Goal: Information Seeking & Learning: Learn about a topic

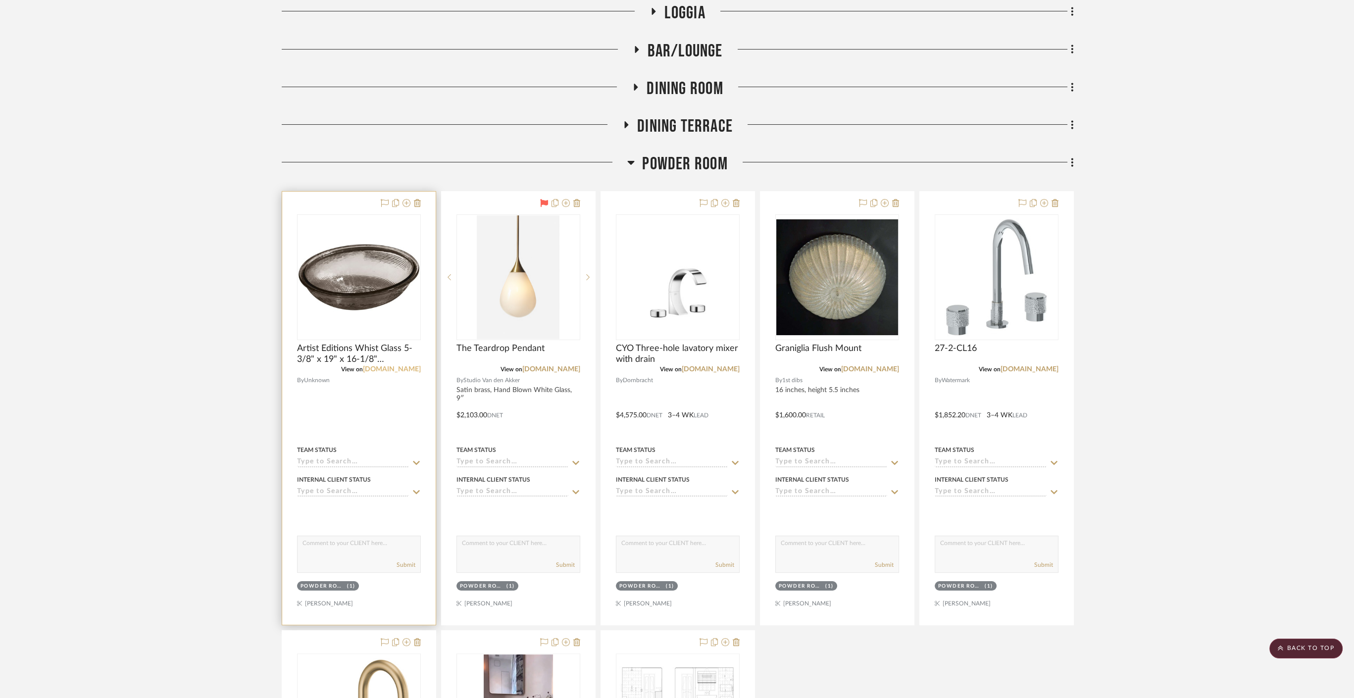
click at [405, 367] on link "[DOMAIN_NAME]" at bounding box center [392, 369] width 58 height 7
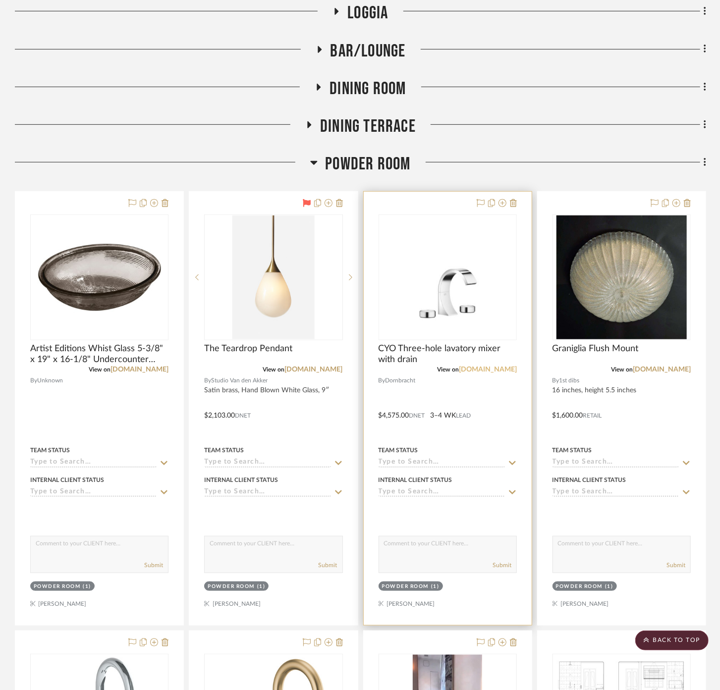
click at [511, 371] on link "[DOMAIN_NAME]" at bounding box center [488, 369] width 58 height 7
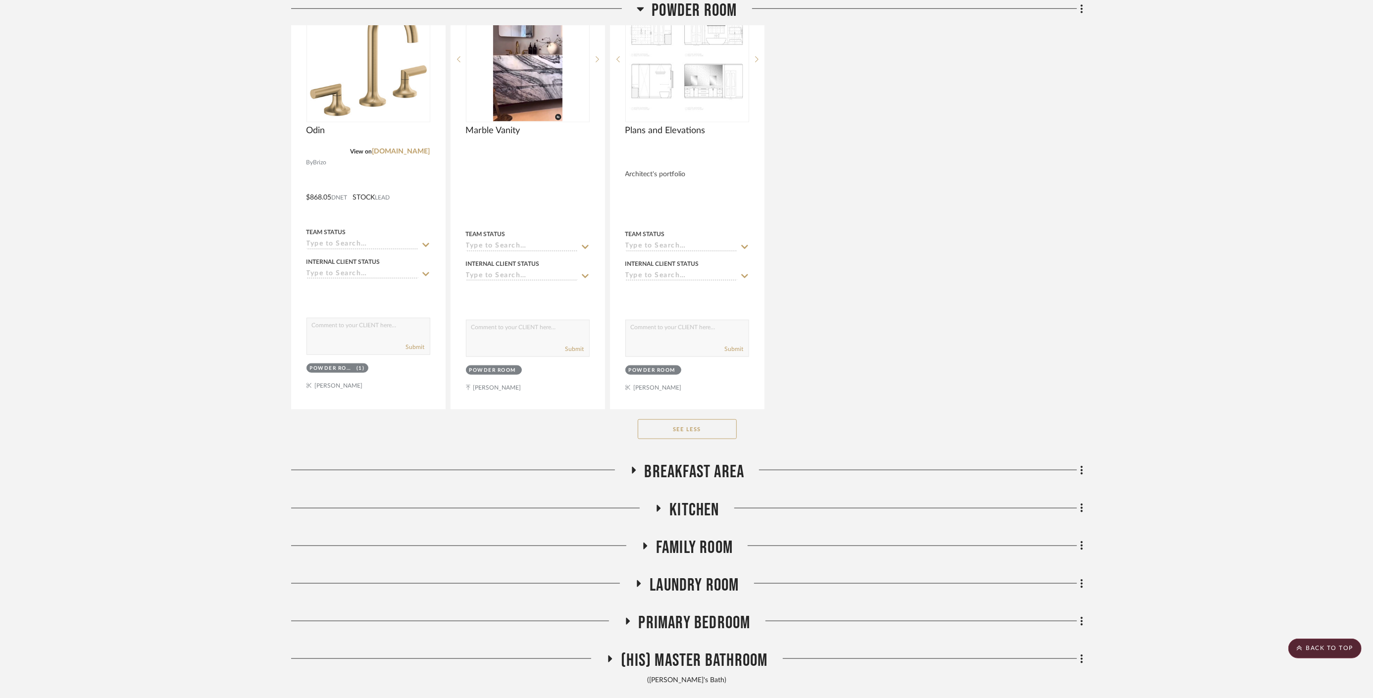
scroll to position [1131, 0]
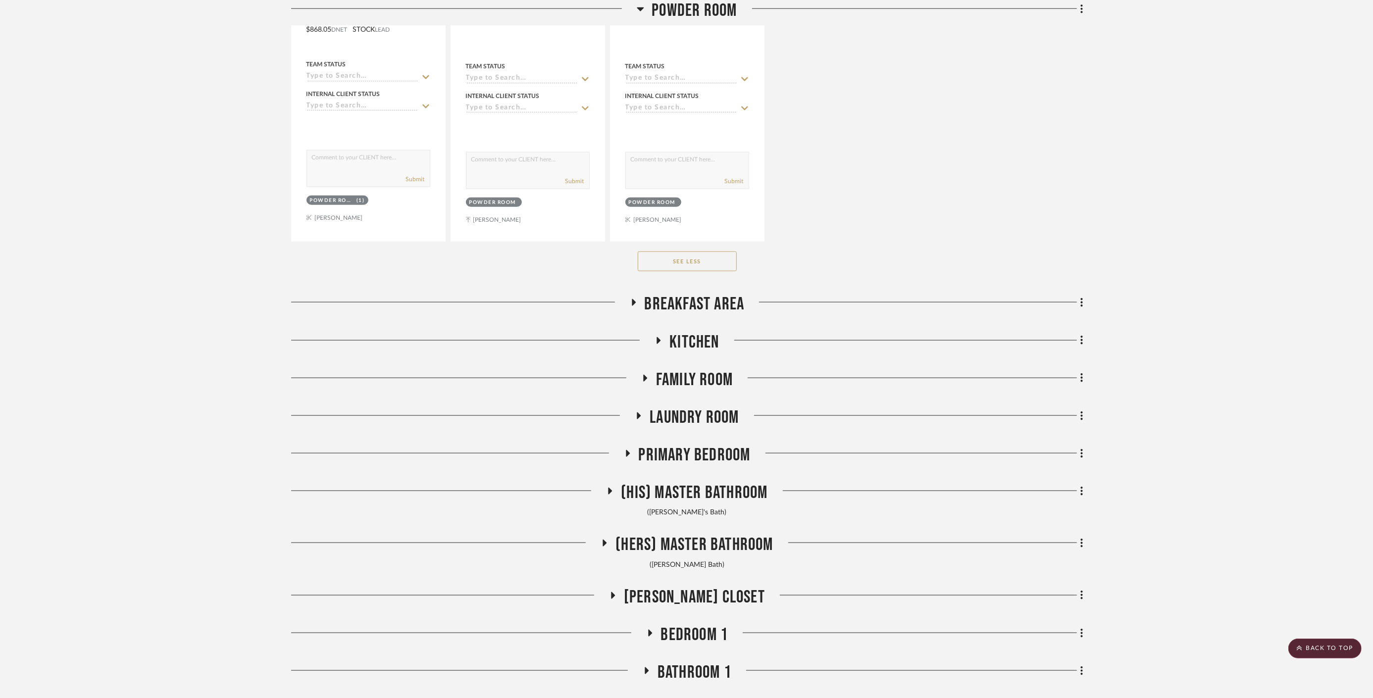
click at [717, 304] on span "Breakfast Area" at bounding box center [695, 304] width 100 height 21
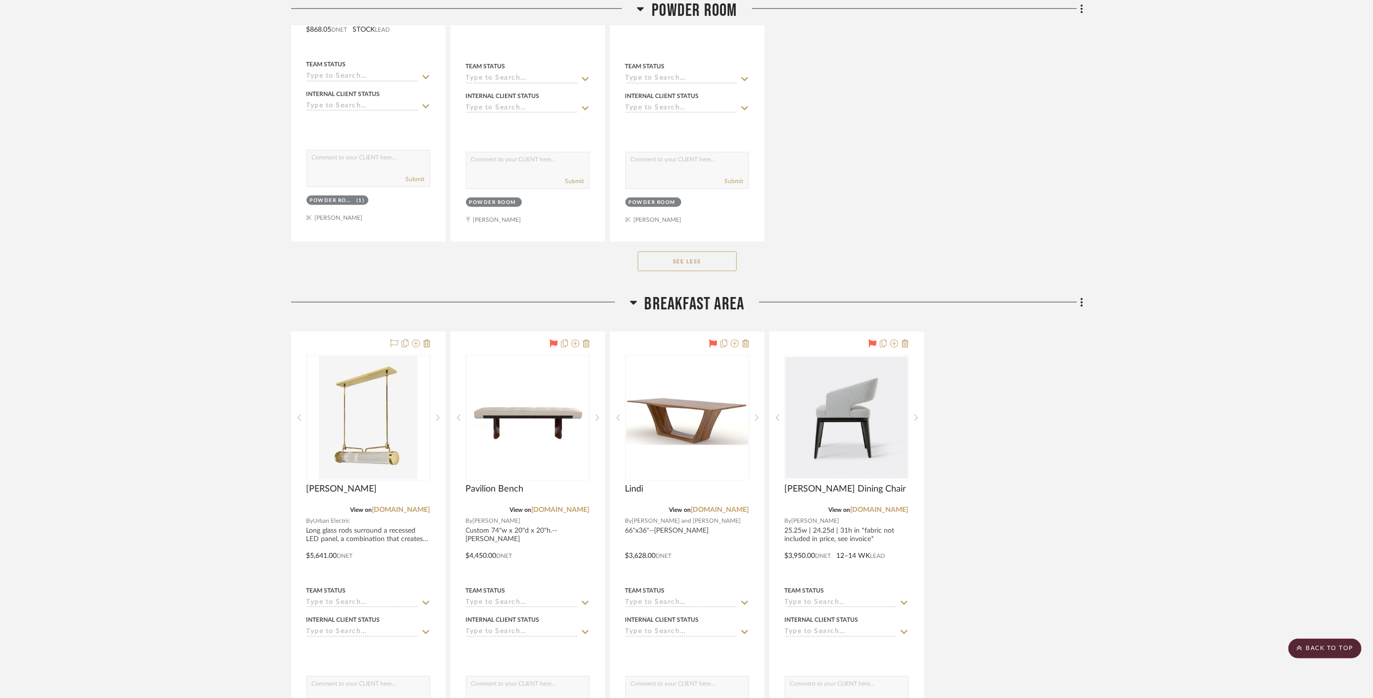
click at [717, 304] on span "Breakfast Area" at bounding box center [695, 304] width 100 height 21
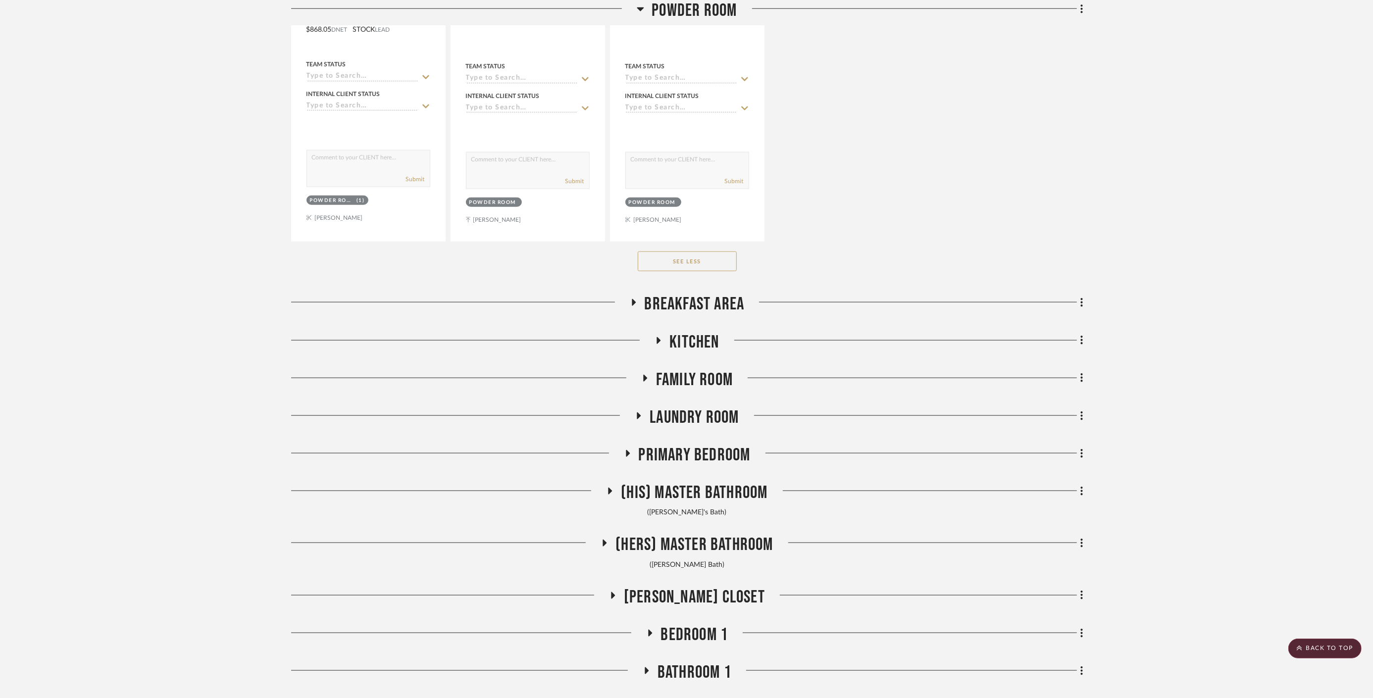
click at [694, 336] on span "Kitchen" at bounding box center [695, 342] width 50 height 21
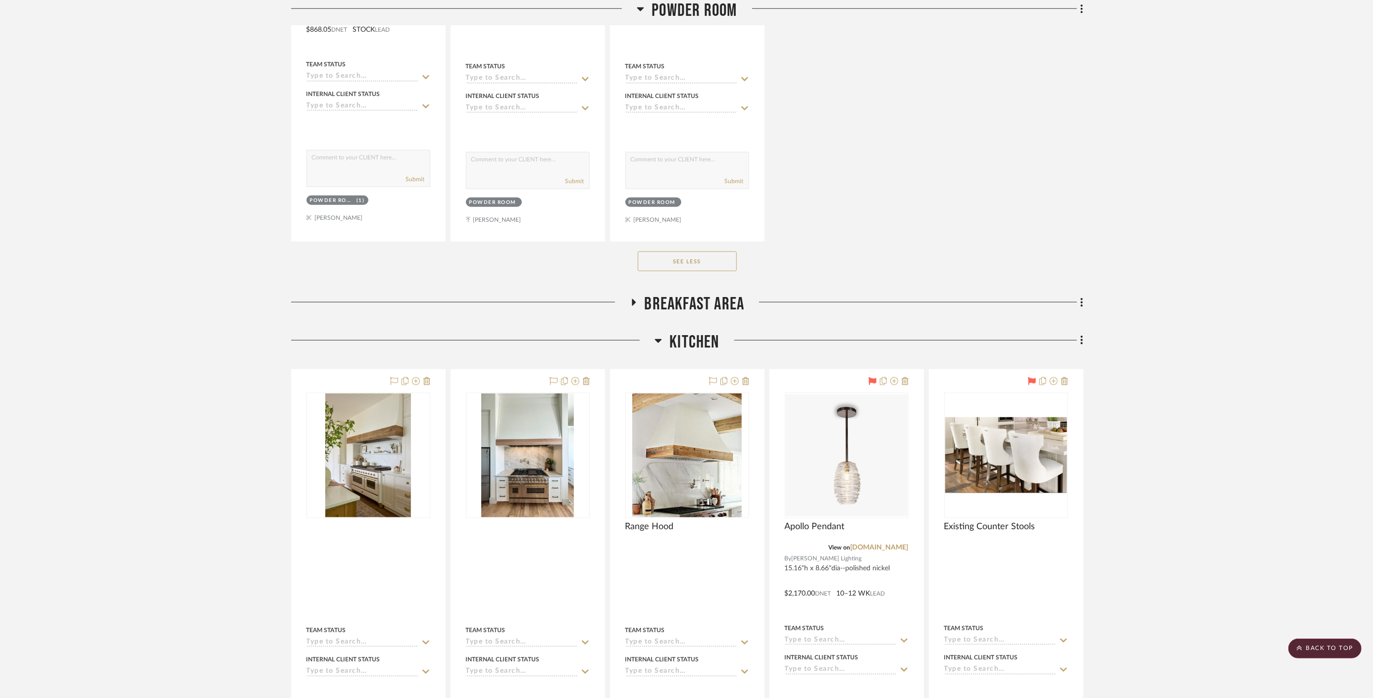
click at [699, 340] on span "Kitchen" at bounding box center [695, 342] width 50 height 21
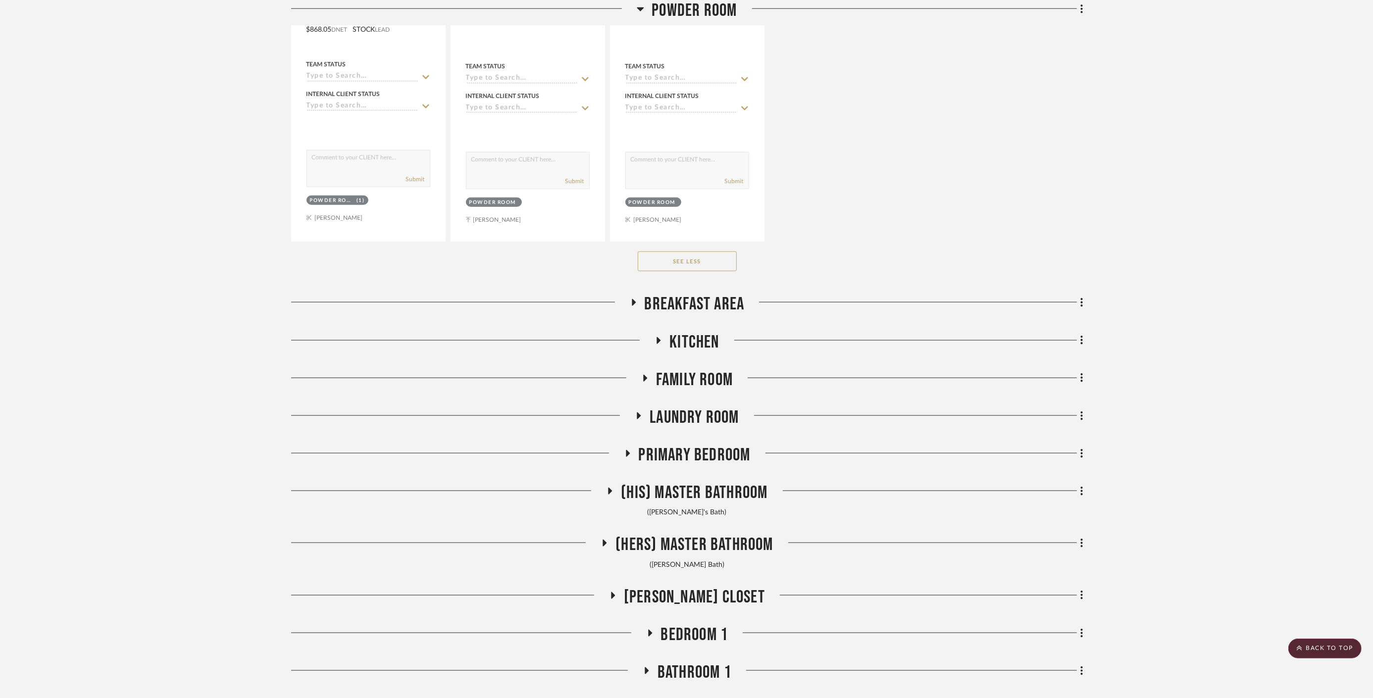
click at [701, 376] on span "Family Room" at bounding box center [694, 379] width 77 height 21
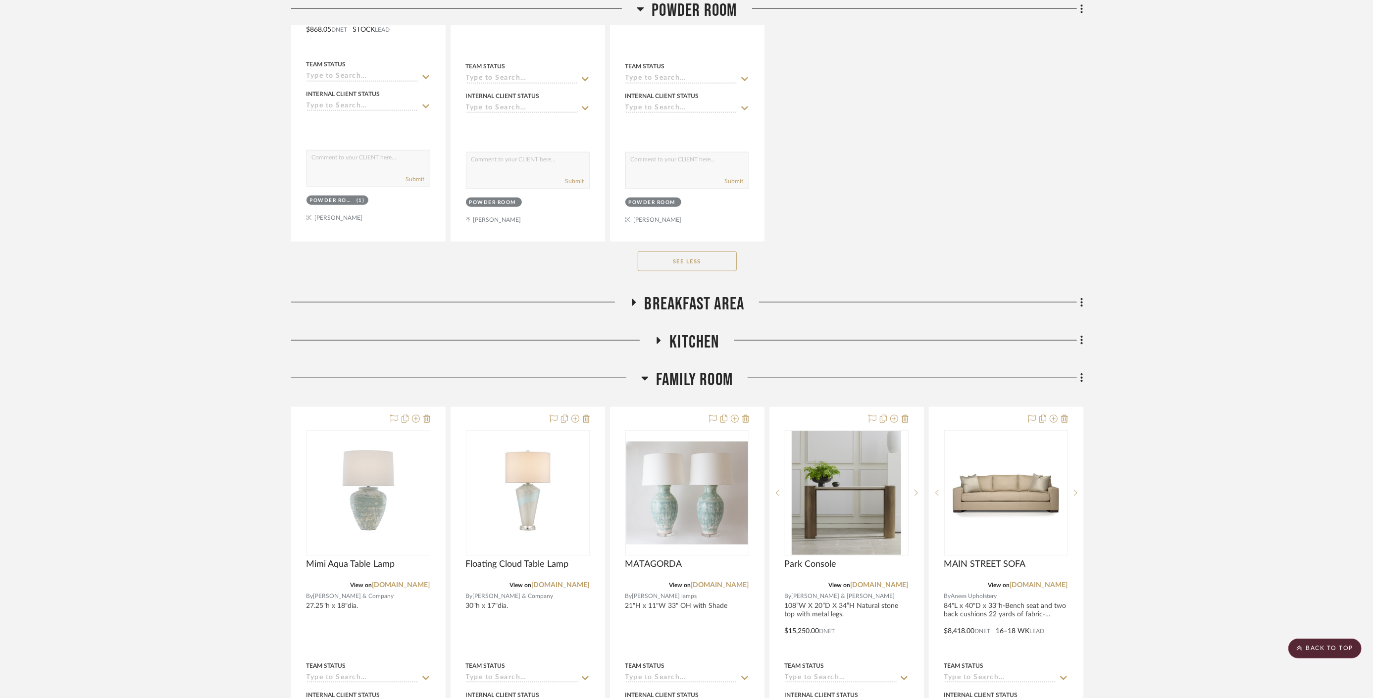
click at [701, 376] on span "Family Room" at bounding box center [694, 379] width 77 height 21
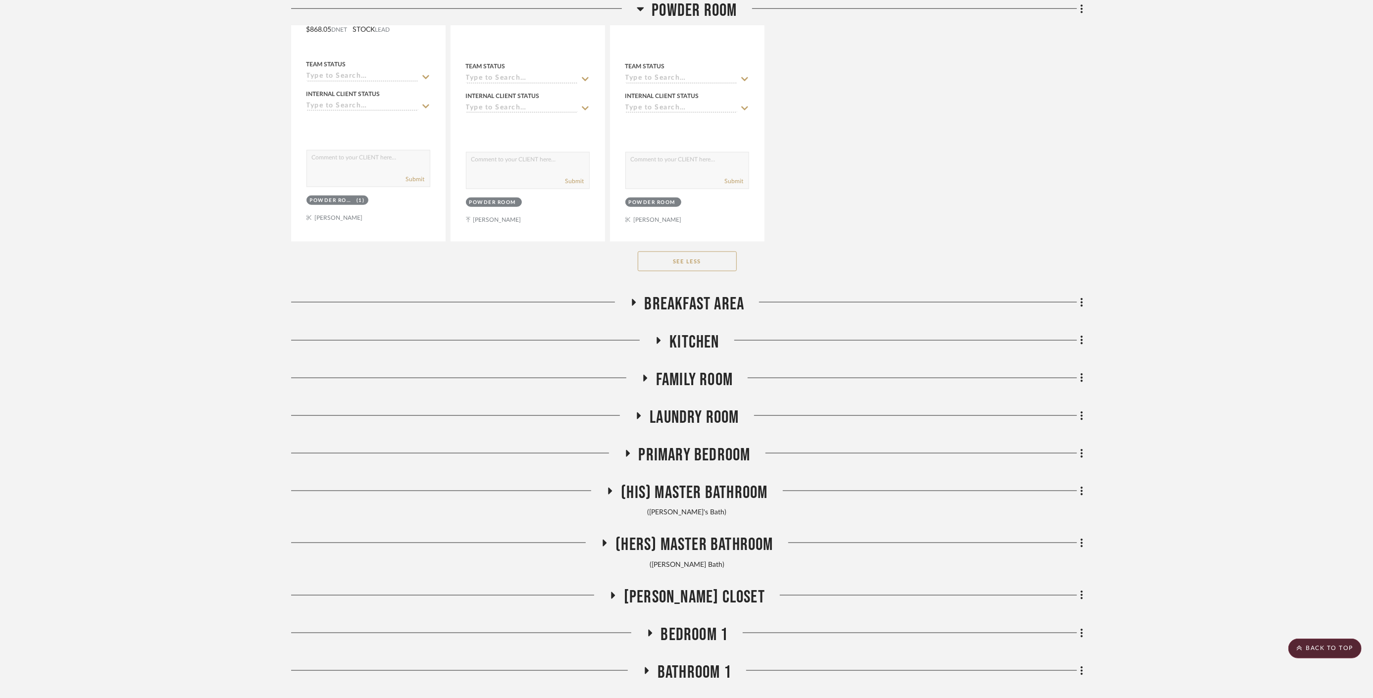
click at [690, 418] on span "Laundry Room" at bounding box center [694, 417] width 89 height 21
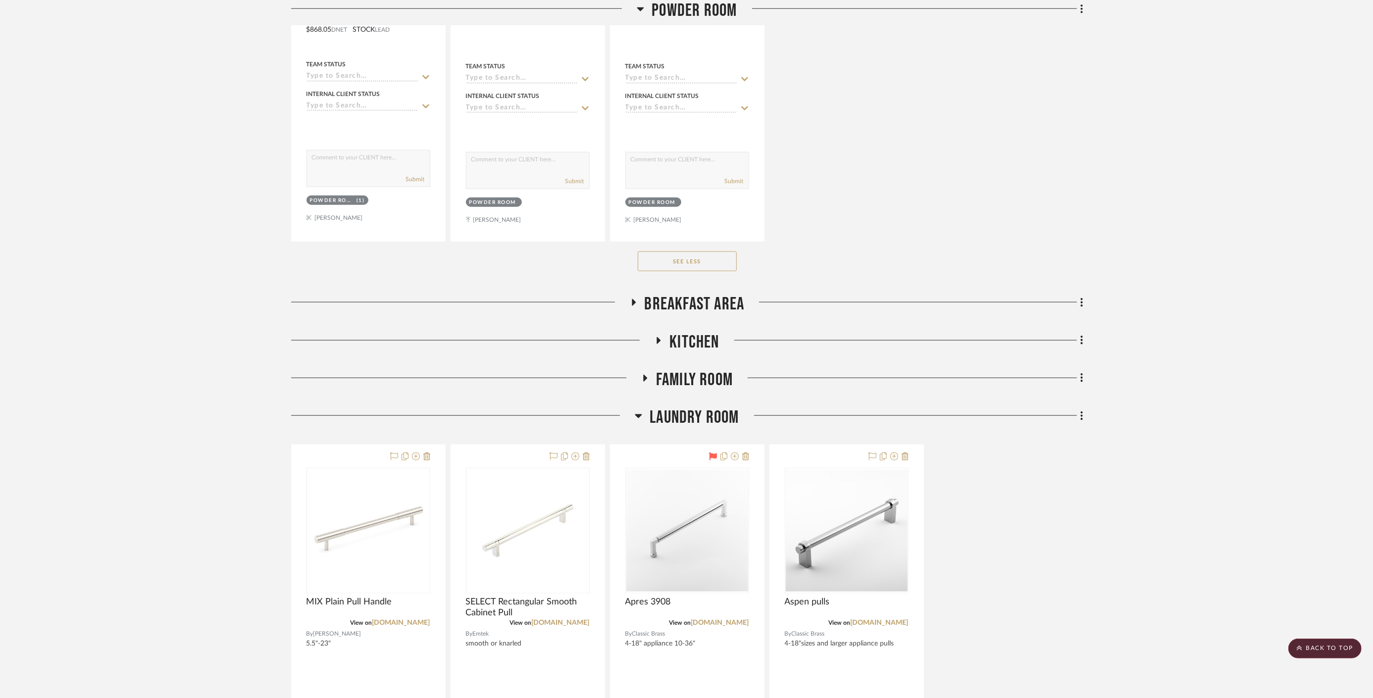
click at [683, 419] on span "Laundry Room" at bounding box center [694, 417] width 89 height 21
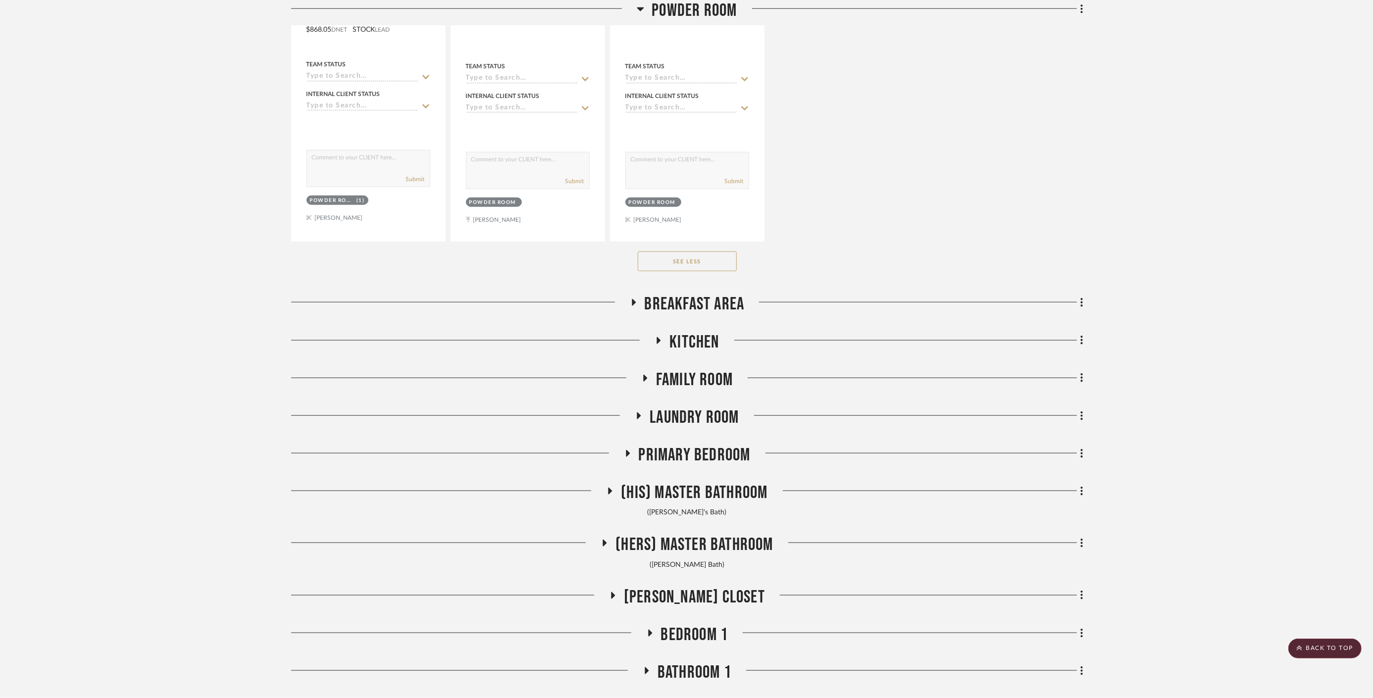
click at [694, 447] on span "Primary Bedroom" at bounding box center [695, 455] width 112 height 21
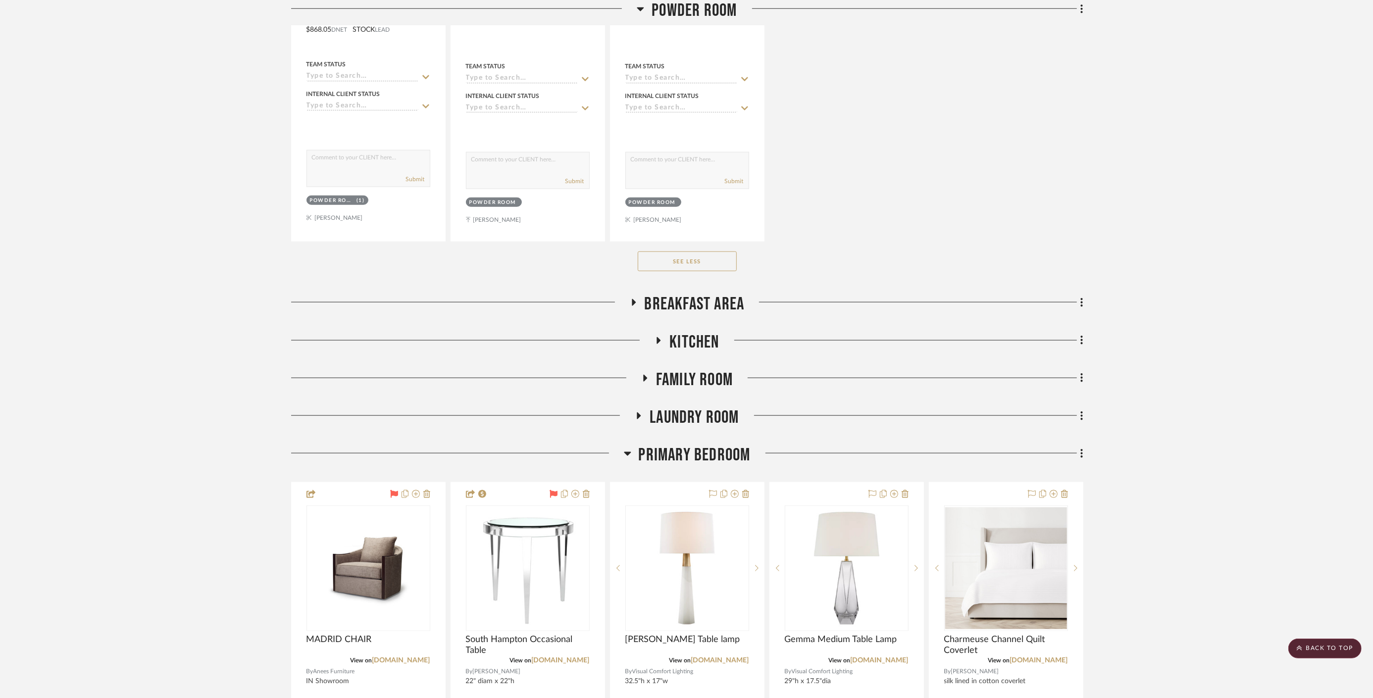
click at [694, 447] on span "Primary Bedroom" at bounding box center [695, 455] width 112 height 21
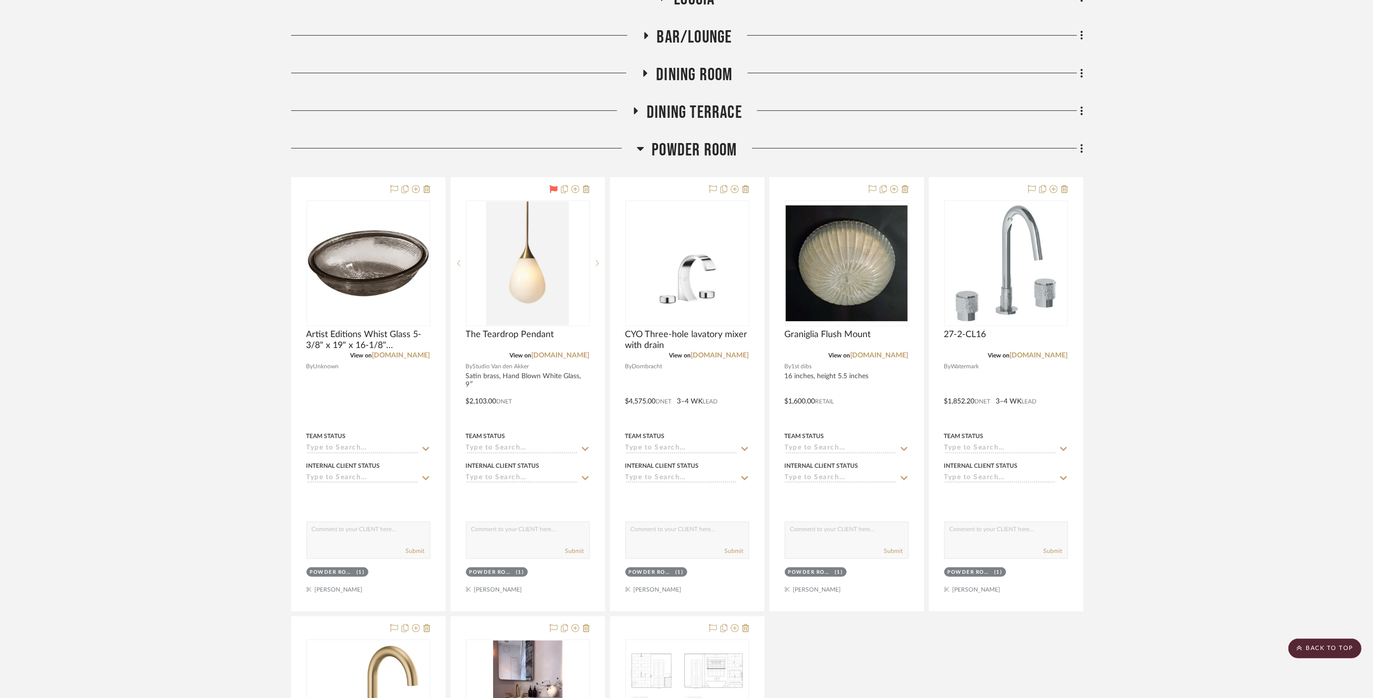
scroll to position [250, 0]
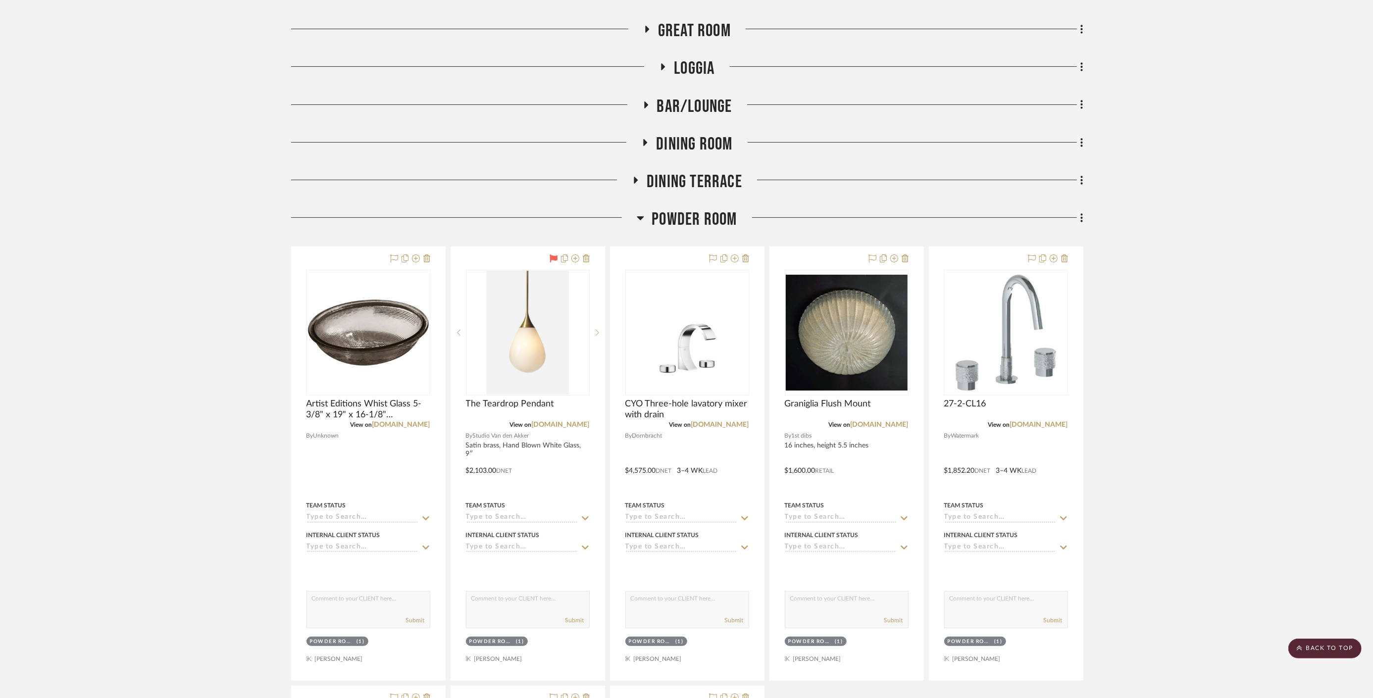
click at [681, 224] on span "Powder Room" at bounding box center [694, 219] width 85 height 21
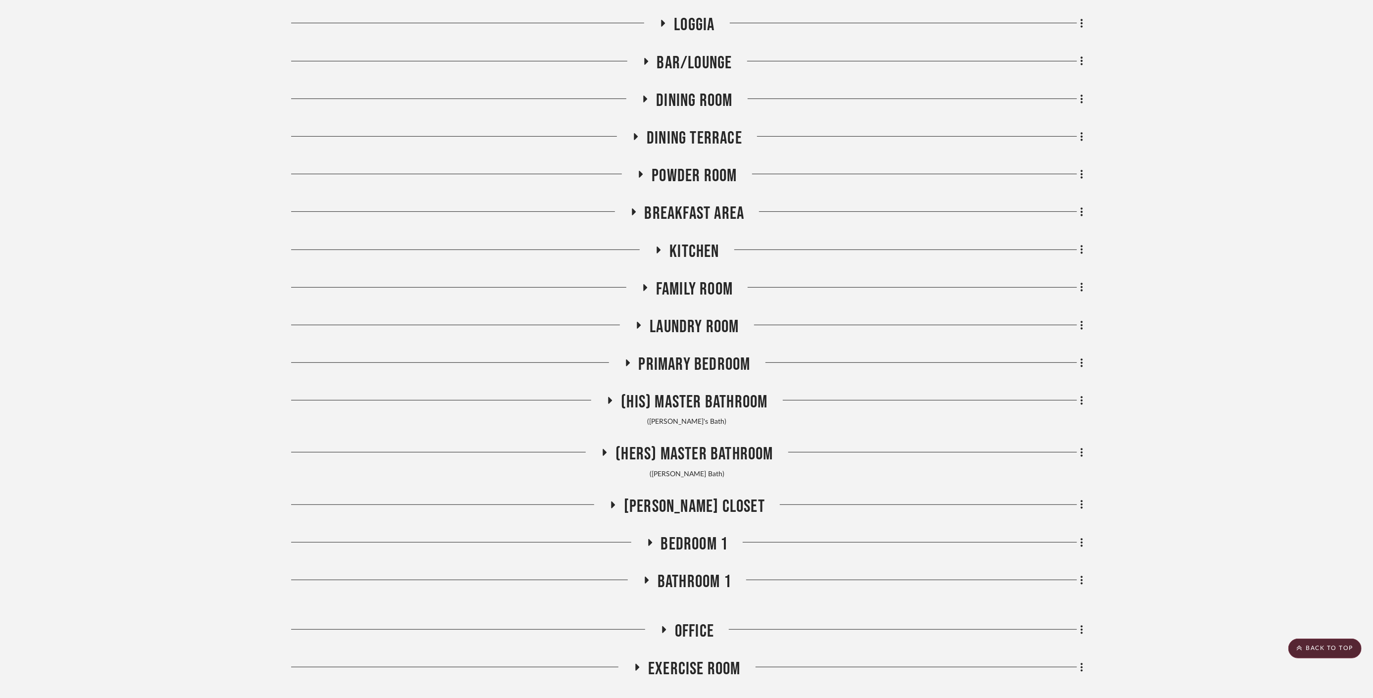
scroll to position [361, 0]
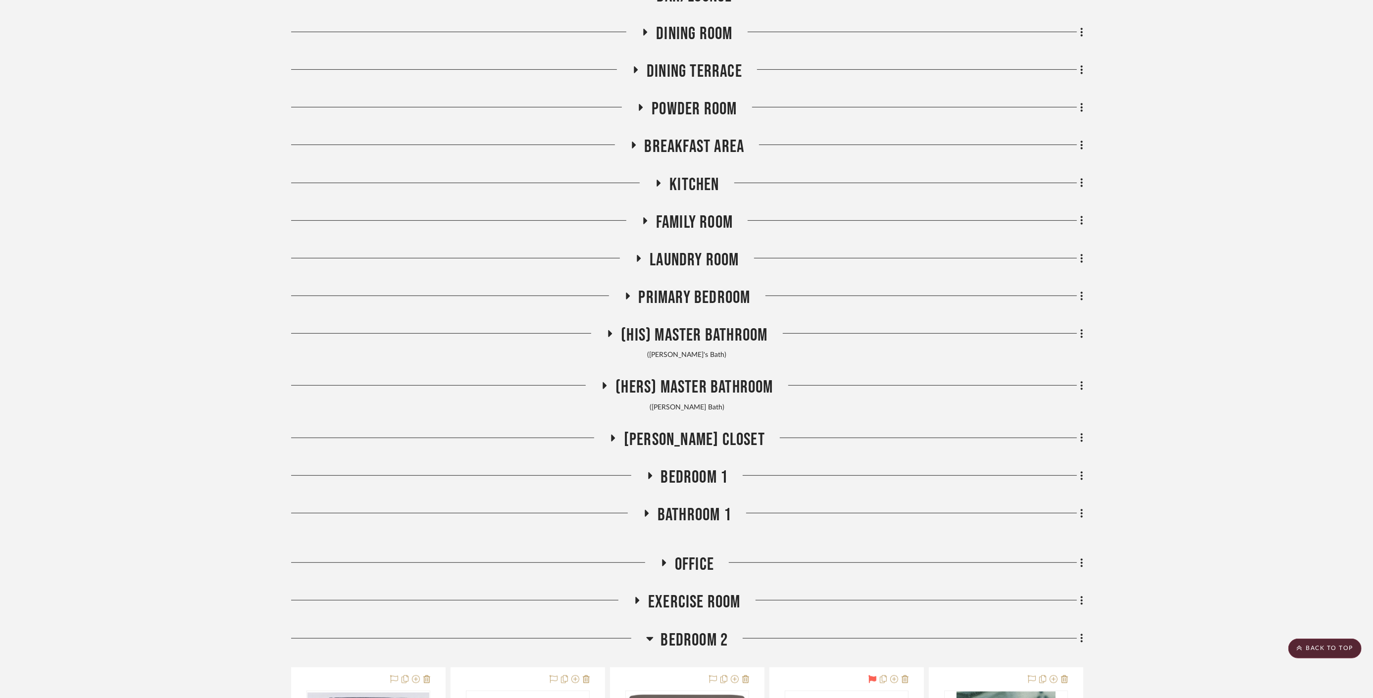
click at [680, 261] on span "Laundry Room" at bounding box center [694, 260] width 89 height 21
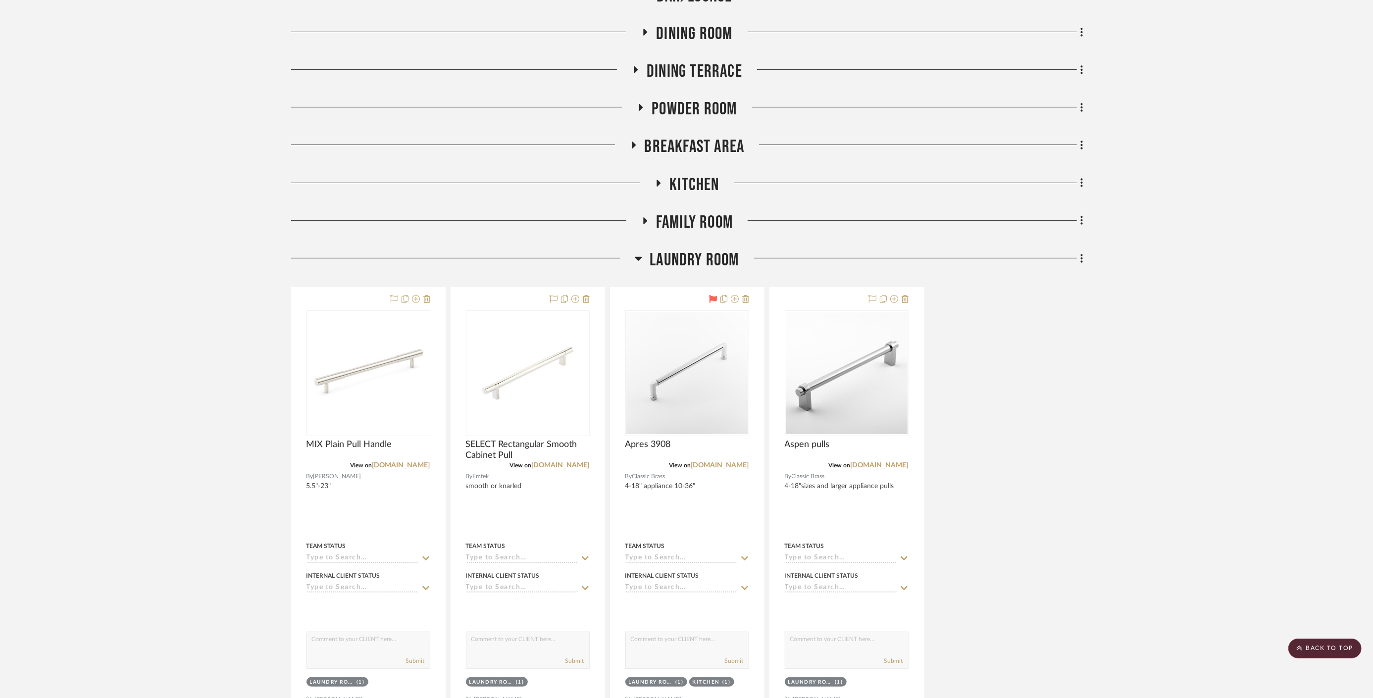
click at [680, 261] on span "Laundry Room" at bounding box center [694, 260] width 89 height 21
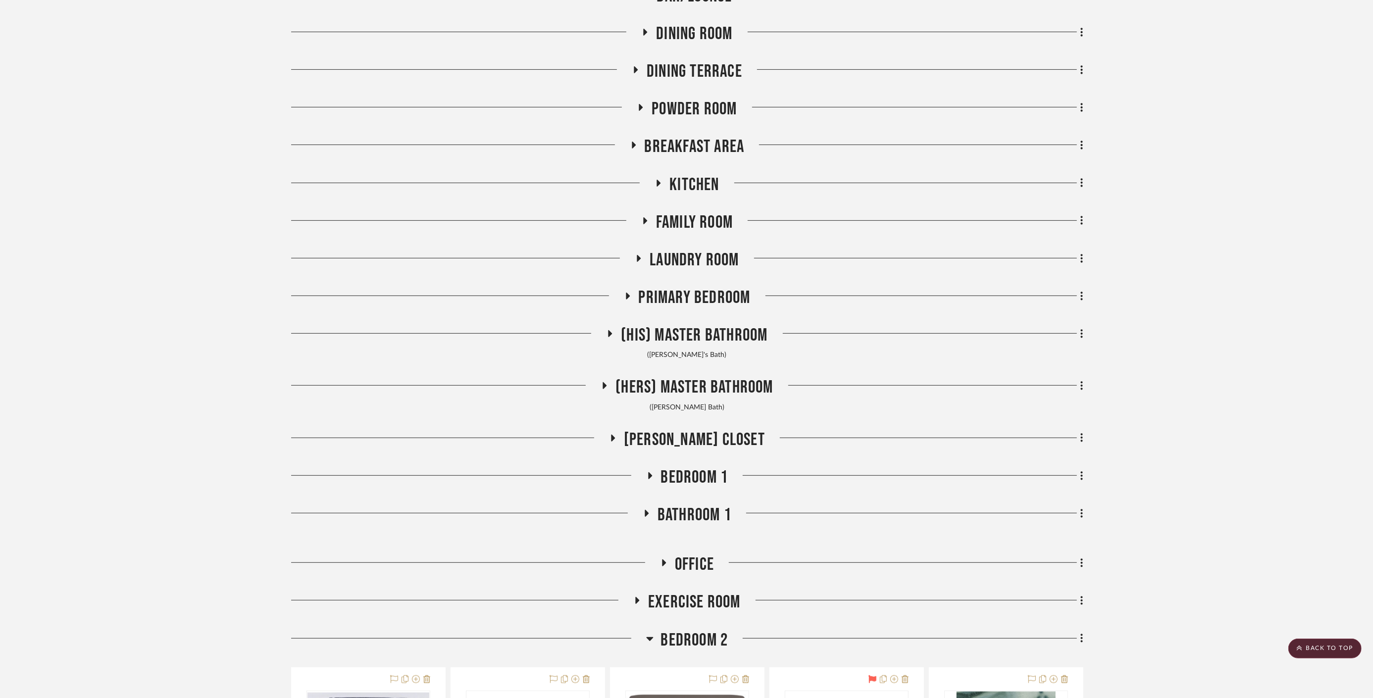
click at [680, 215] on span "Family Room" at bounding box center [694, 222] width 77 height 21
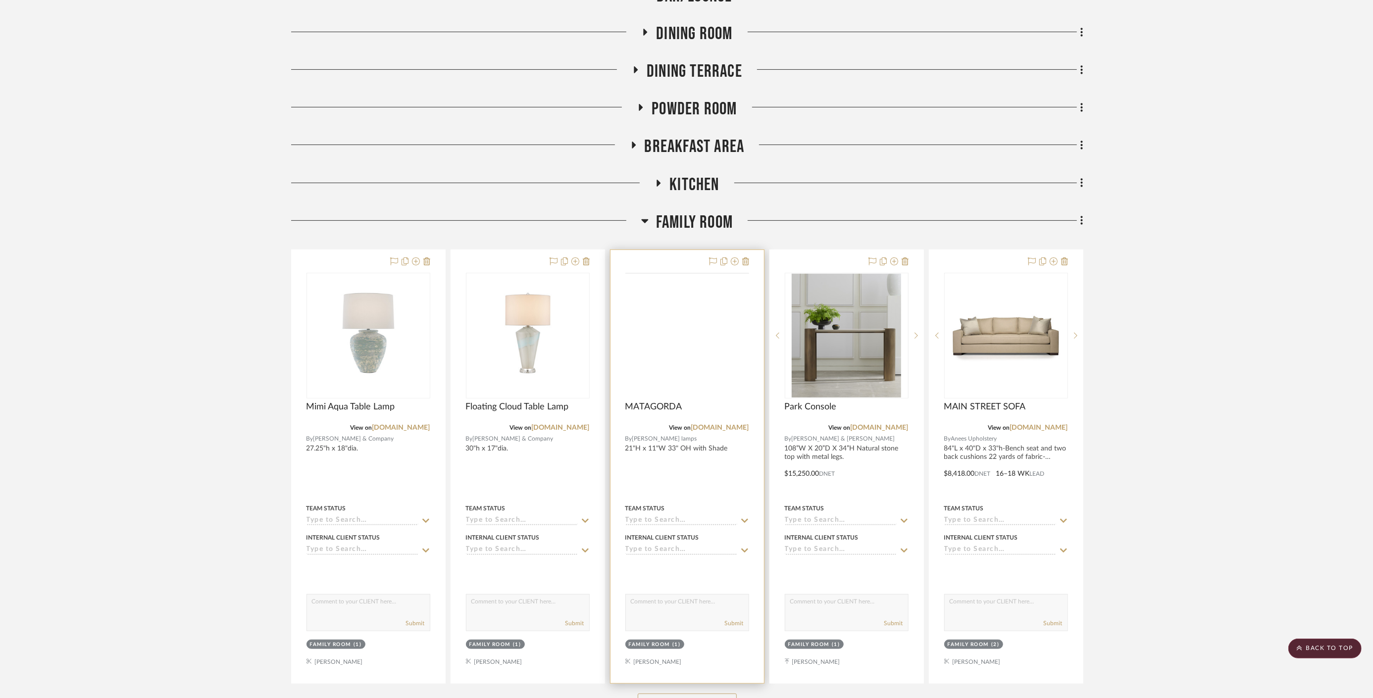
scroll to position [580, 0]
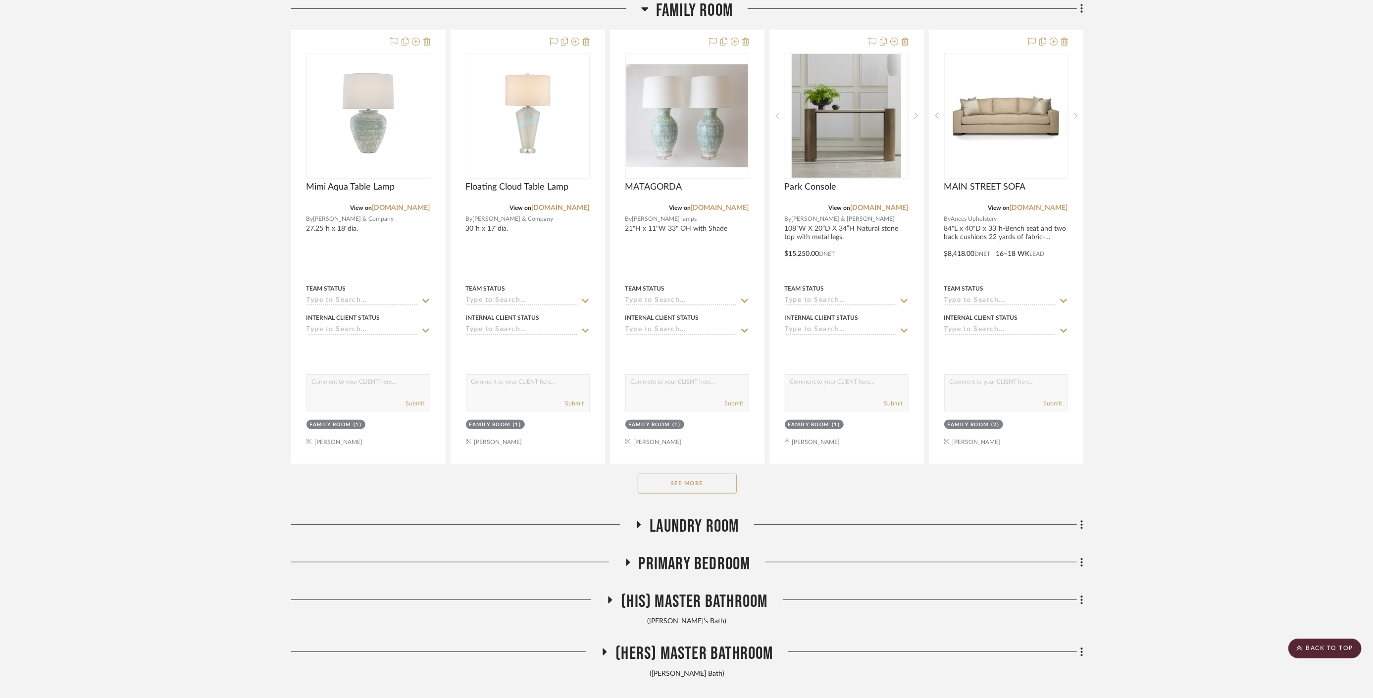
click at [698, 479] on button "See More" at bounding box center [687, 484] width 99 height 20
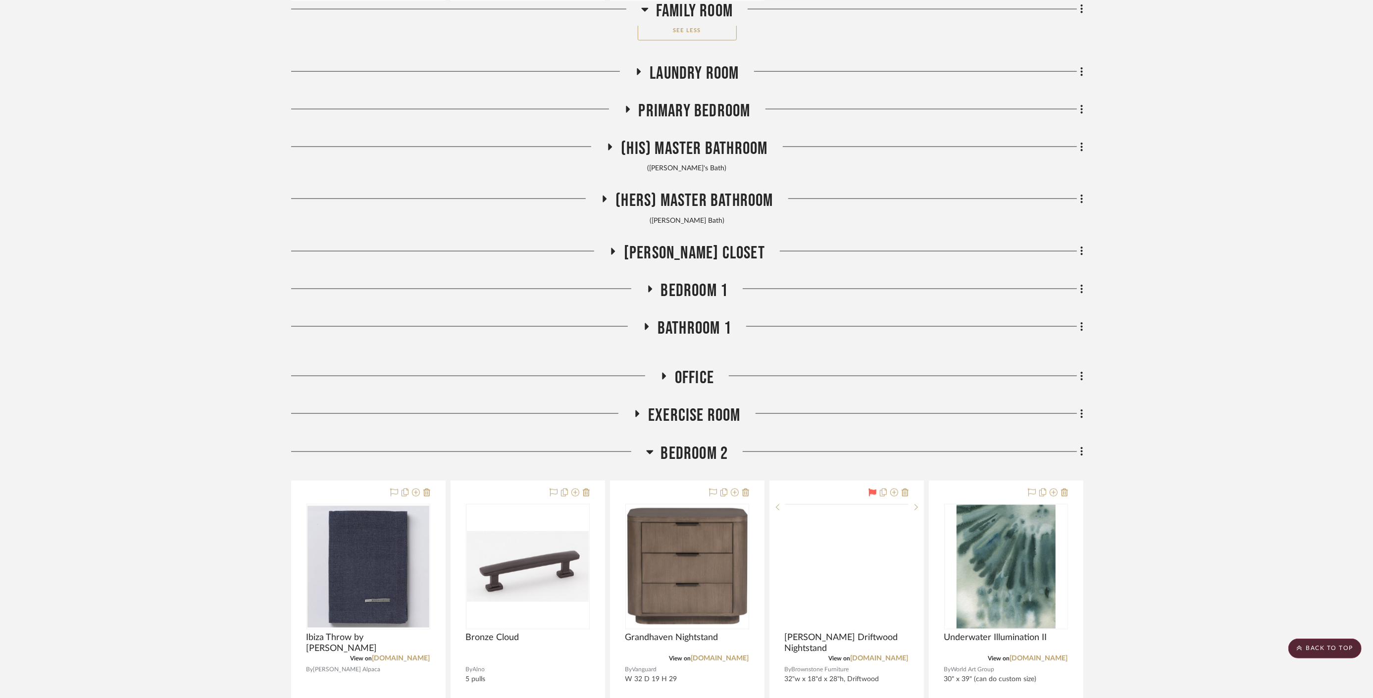
scroll to position [1516, 0]
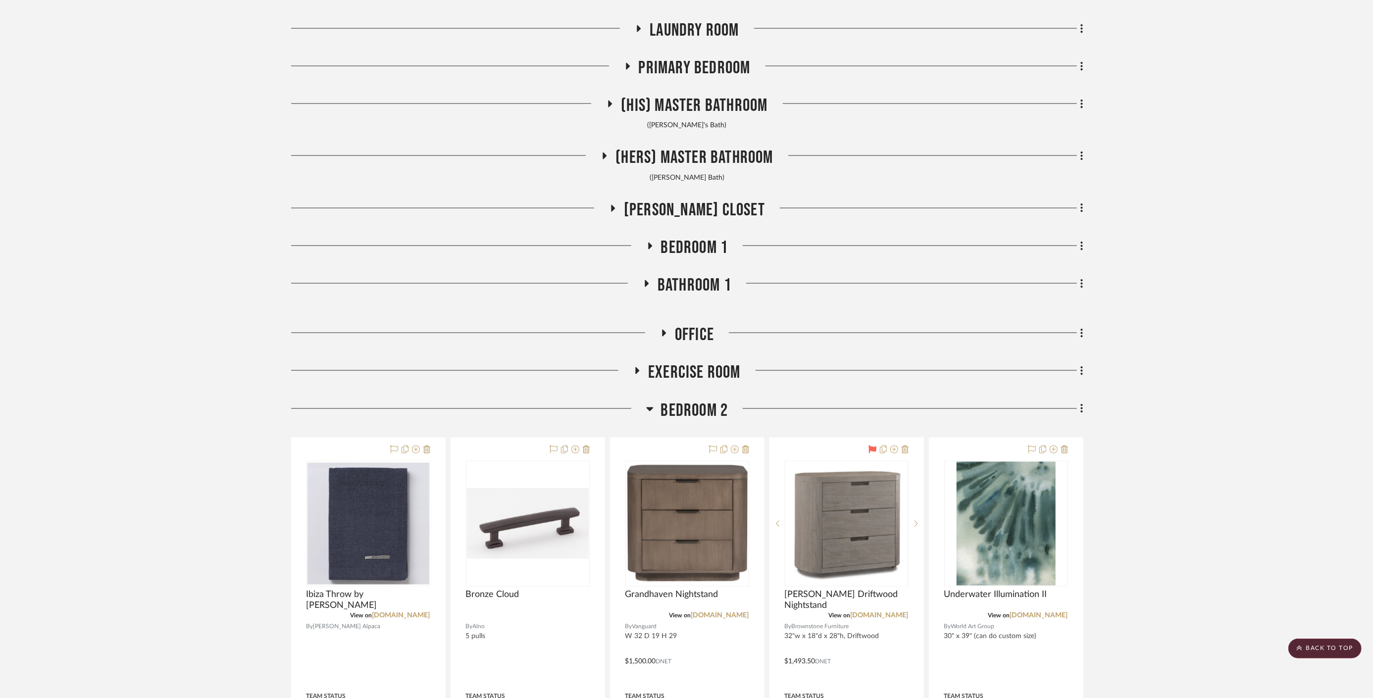
click at [702, 400] on span "Bedroom 2" at bounding box center [694, 410] width 67 height 21
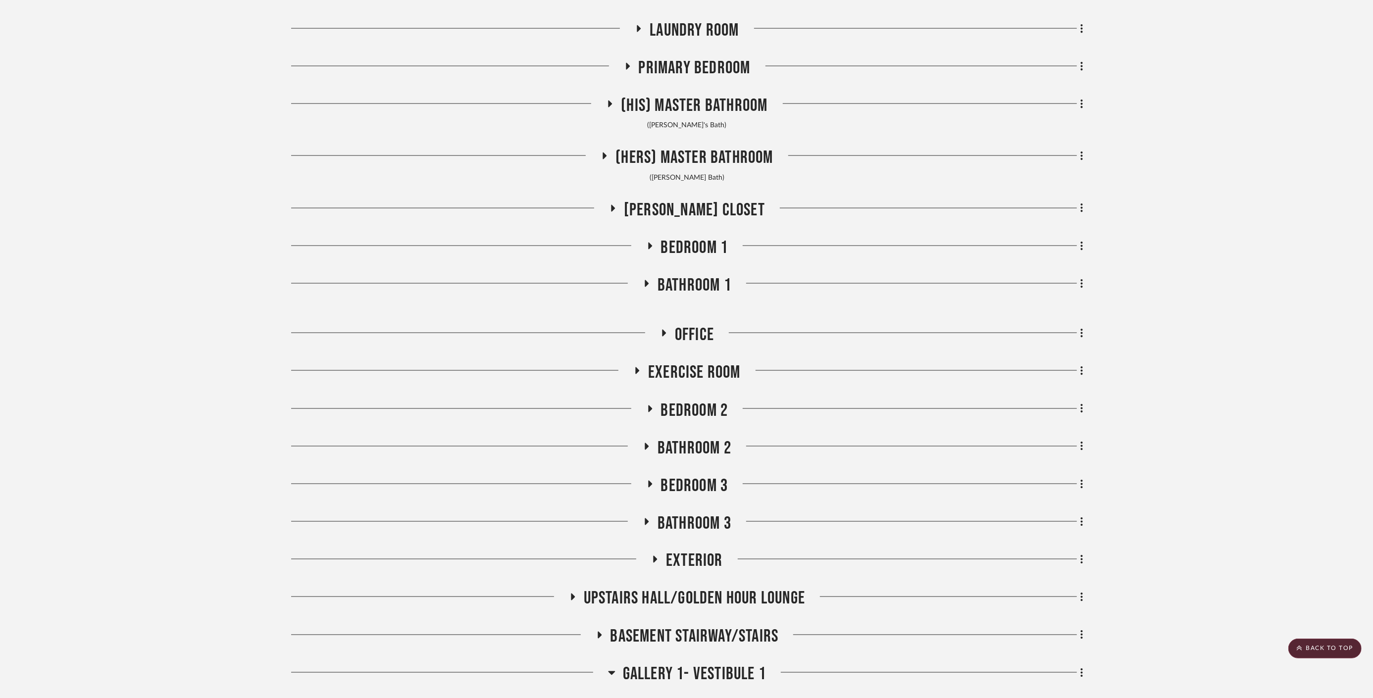
click at [708, 444] on span "Bathroom 2" at bounding box center [695, 448] width 74 height 21
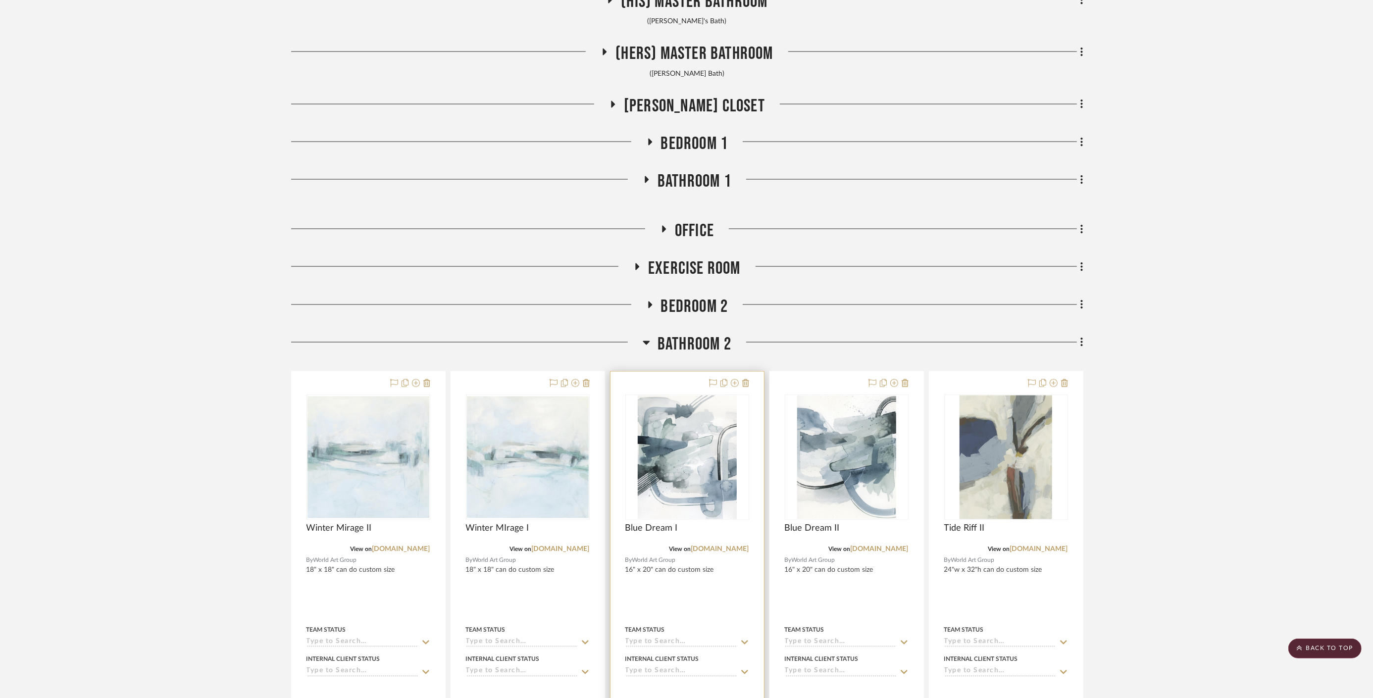
scroll to position [1736, 0]
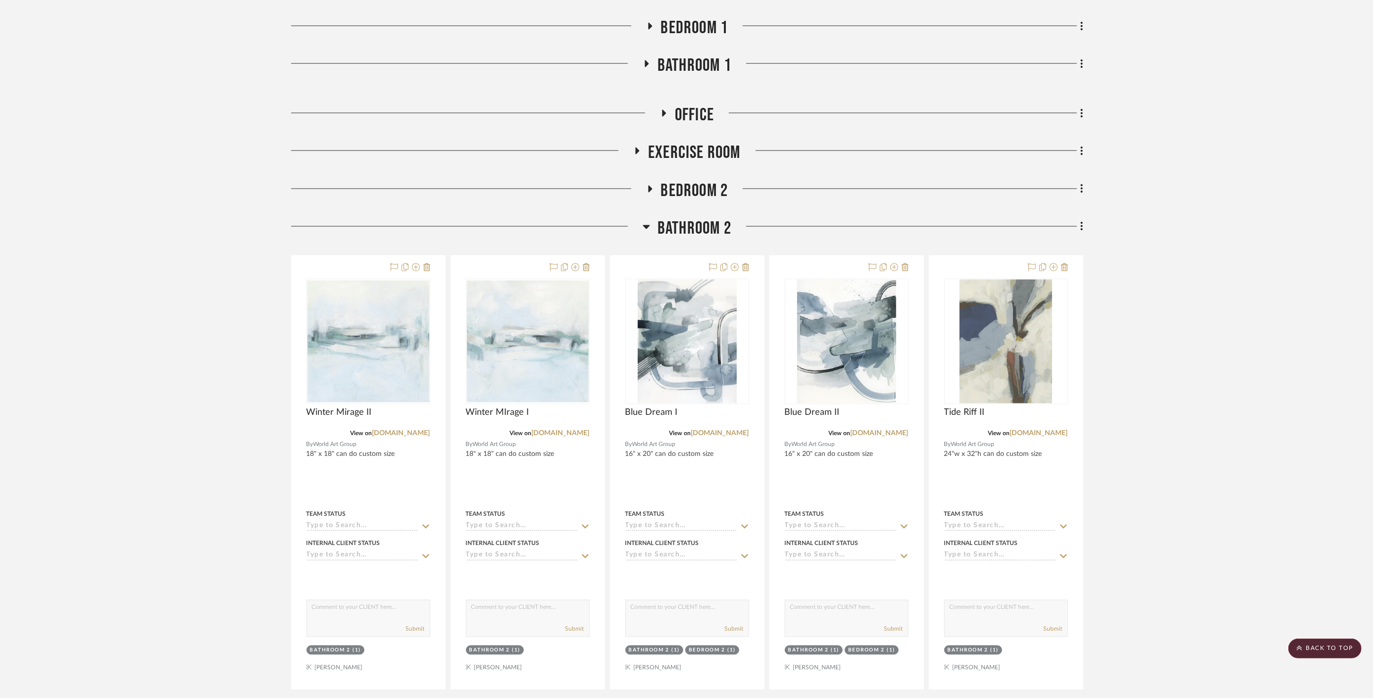
click at [695, 218] on span "Bathroom 2" at bounding box center [695, 228] width 74 height 21
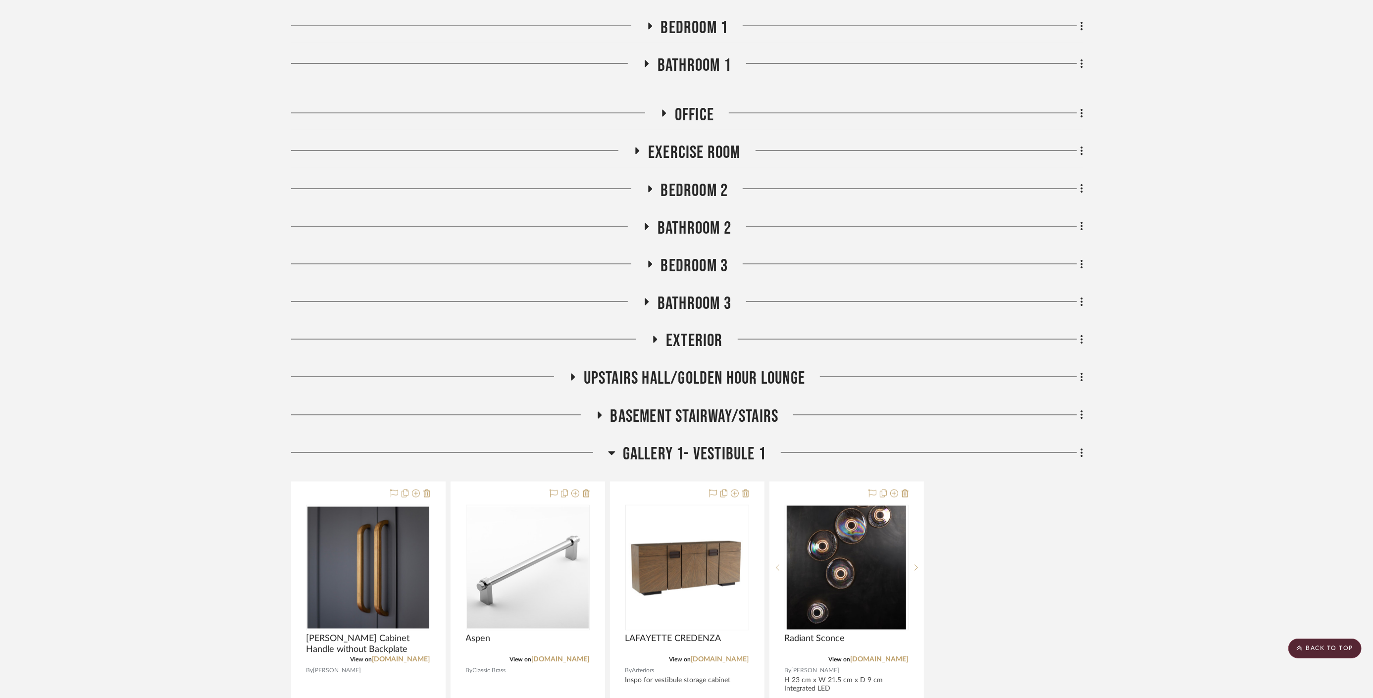
click at [706, 259] on span "Bedroom 3" at bounding box center [694, 266] width 67 height 21
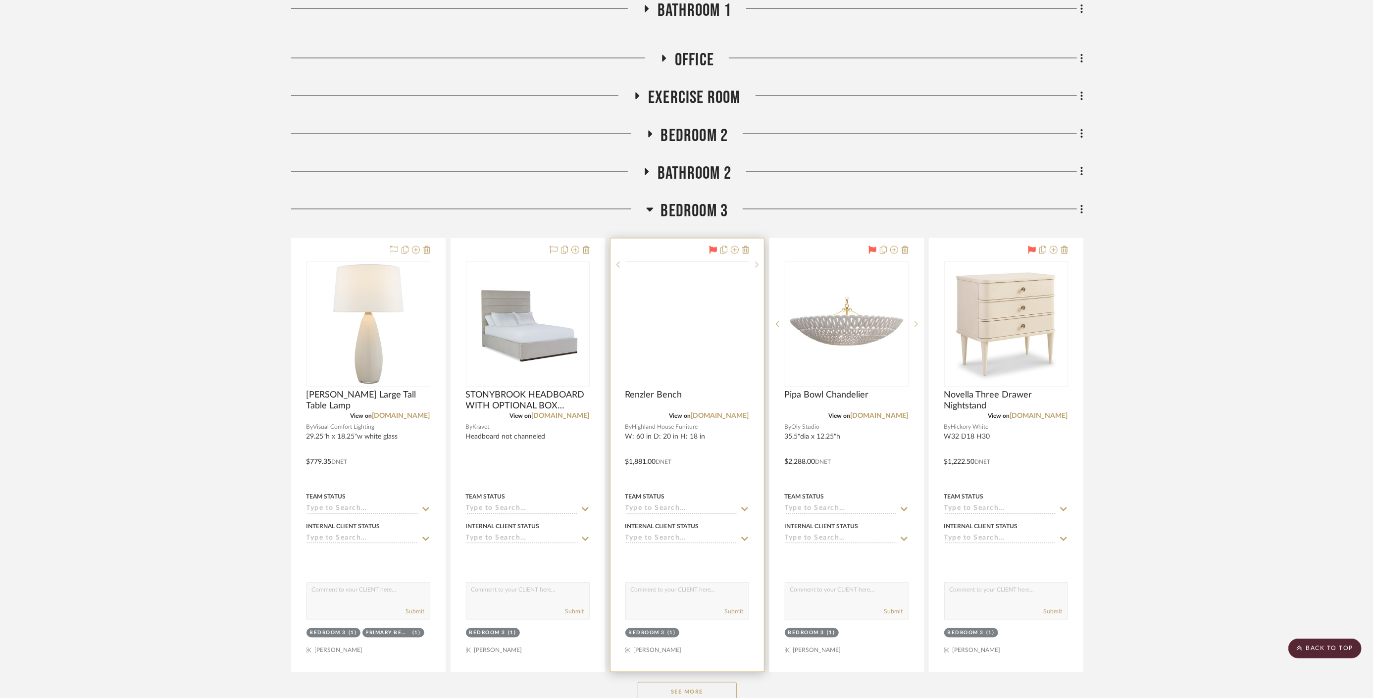
scroll to position [1846, 0]
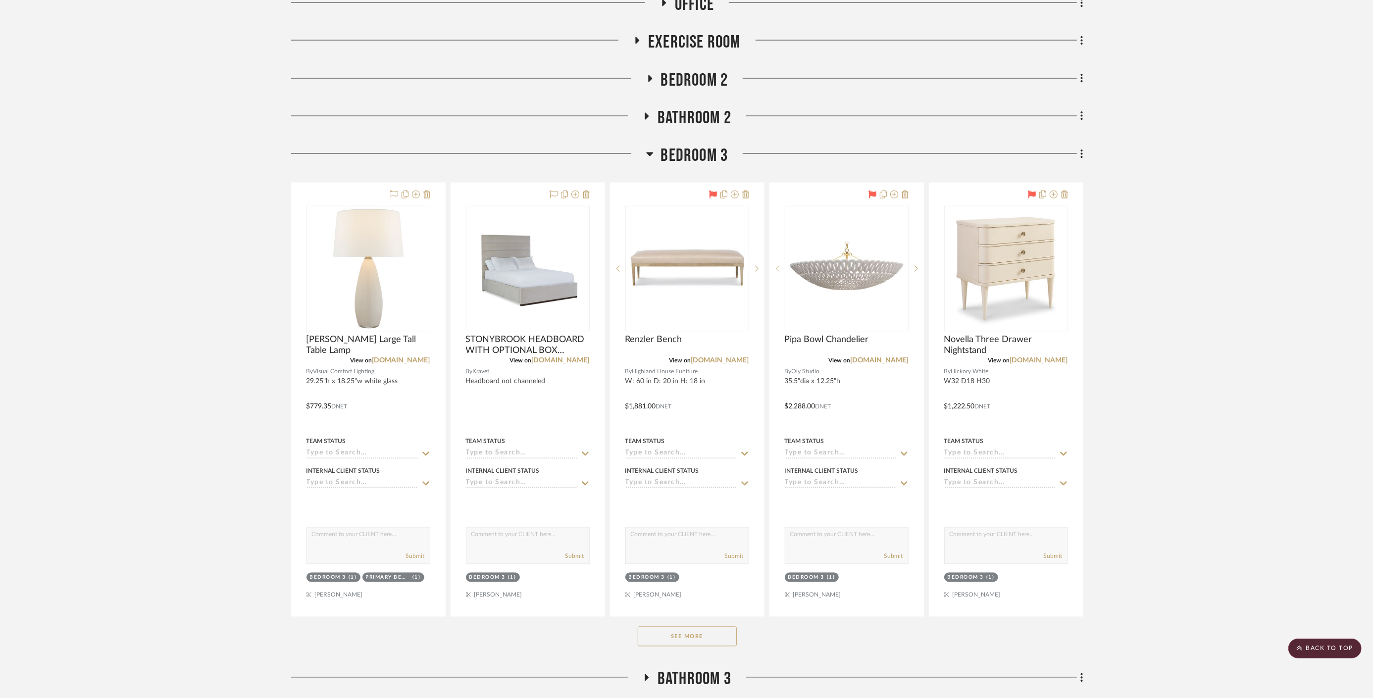
click at [702, 151] on span "Bedroom 3" at bounding box center [694, 155] width 67 height 21
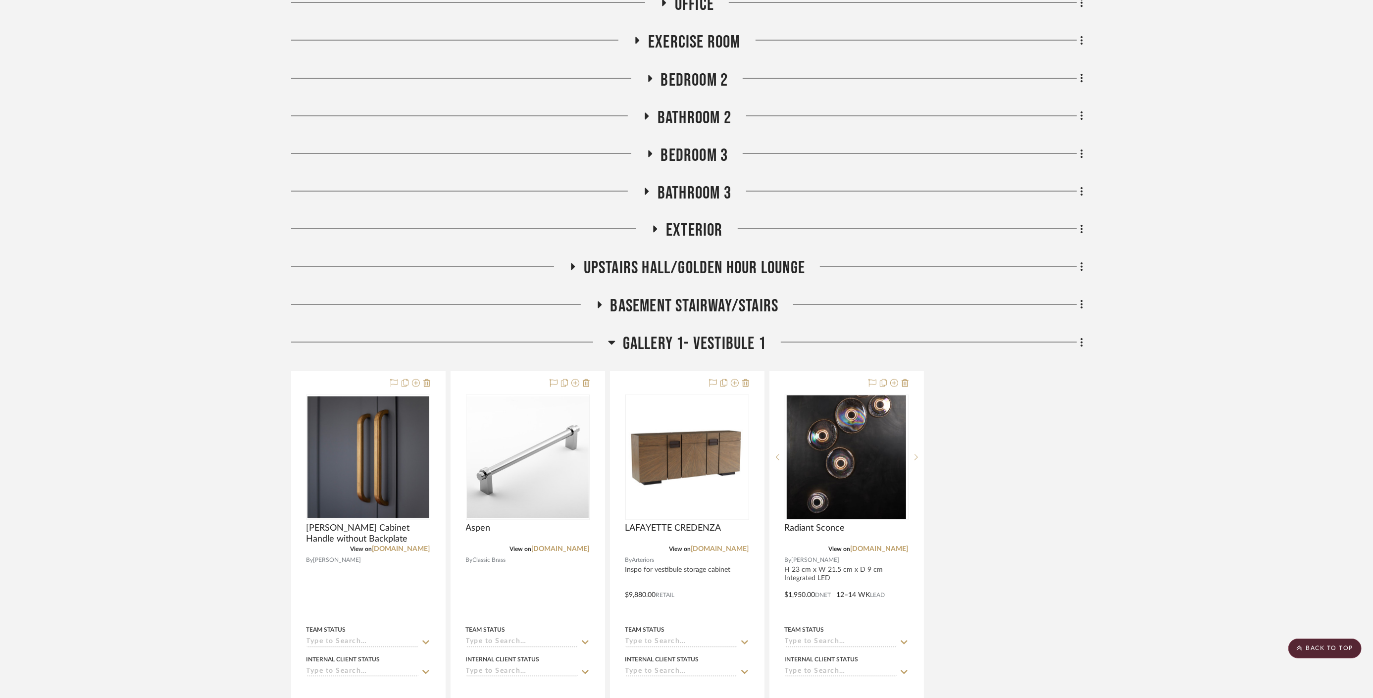
click at [724, 342] on span "Gallery 1- Vestibule 1" at bounding box center [694, 344] width 143 height 21
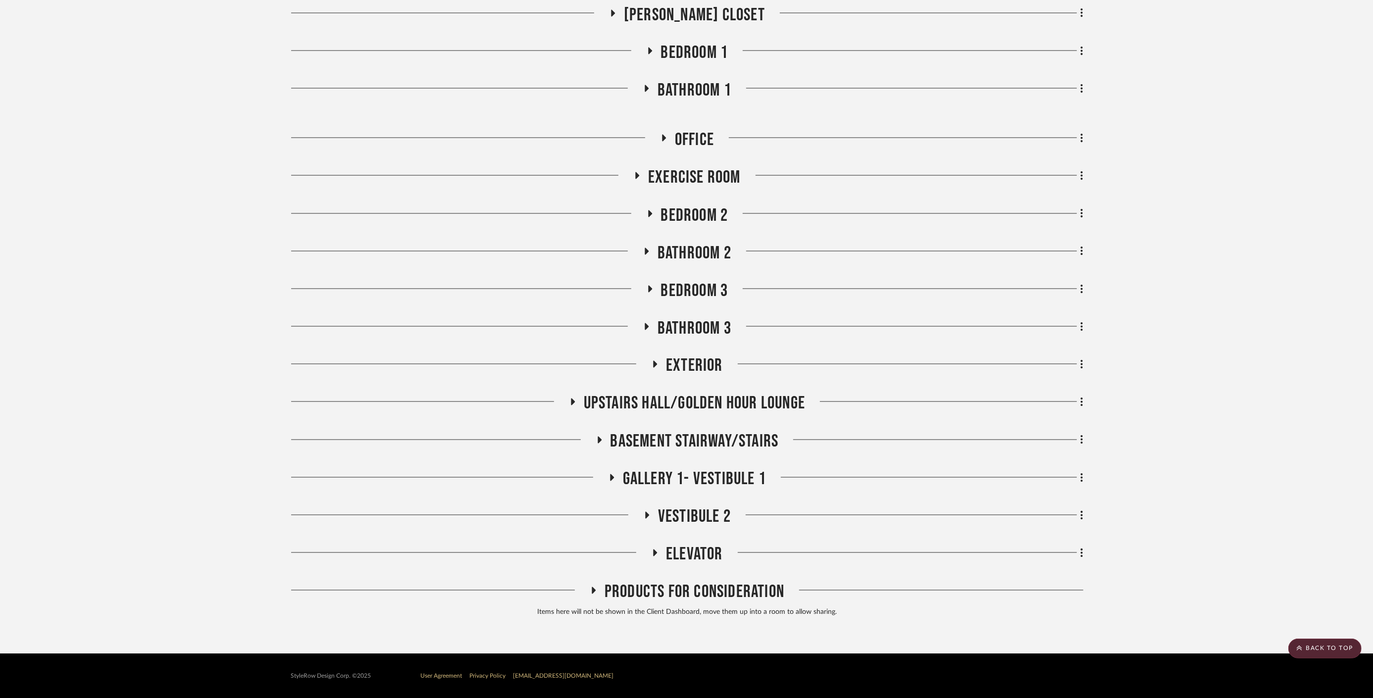
click at [708, 367] on span "Exterior" at bounding box center [694, 366] width 57 height 21
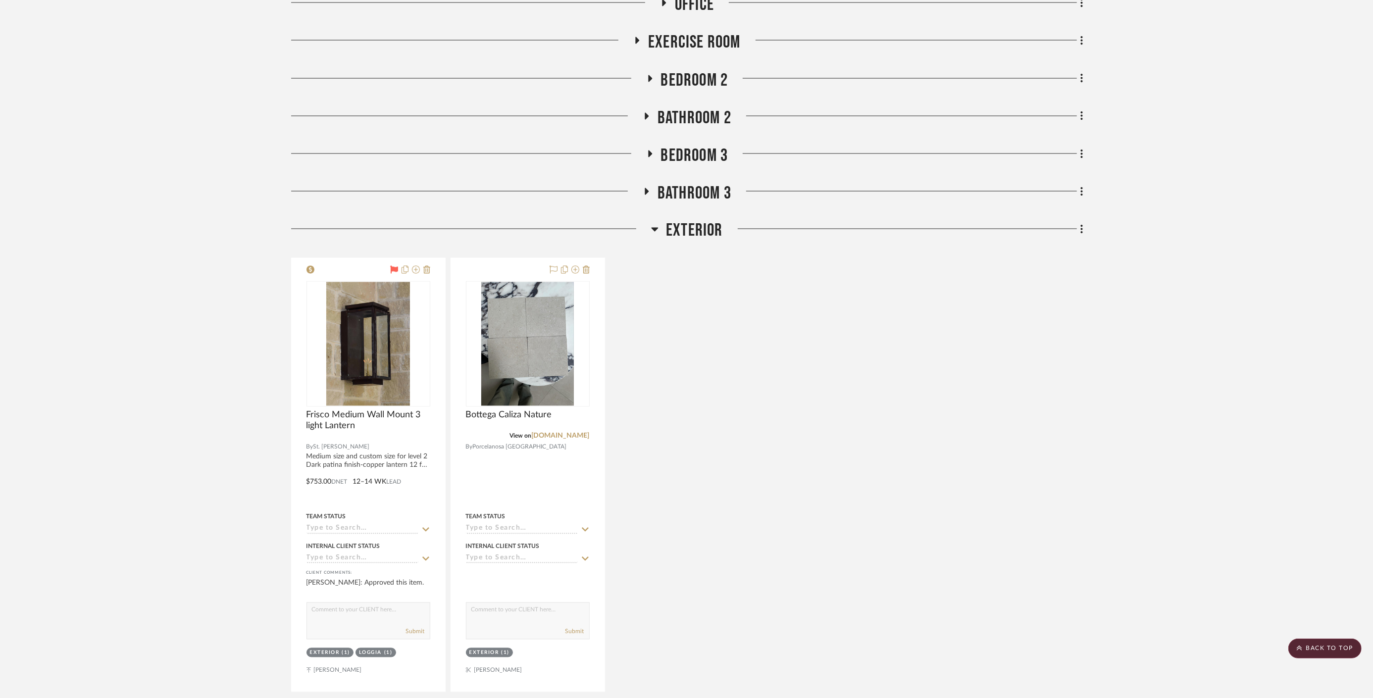
click at [685, 226] on span "Exterior" at bounding box center [694, 230] width 57 height 21
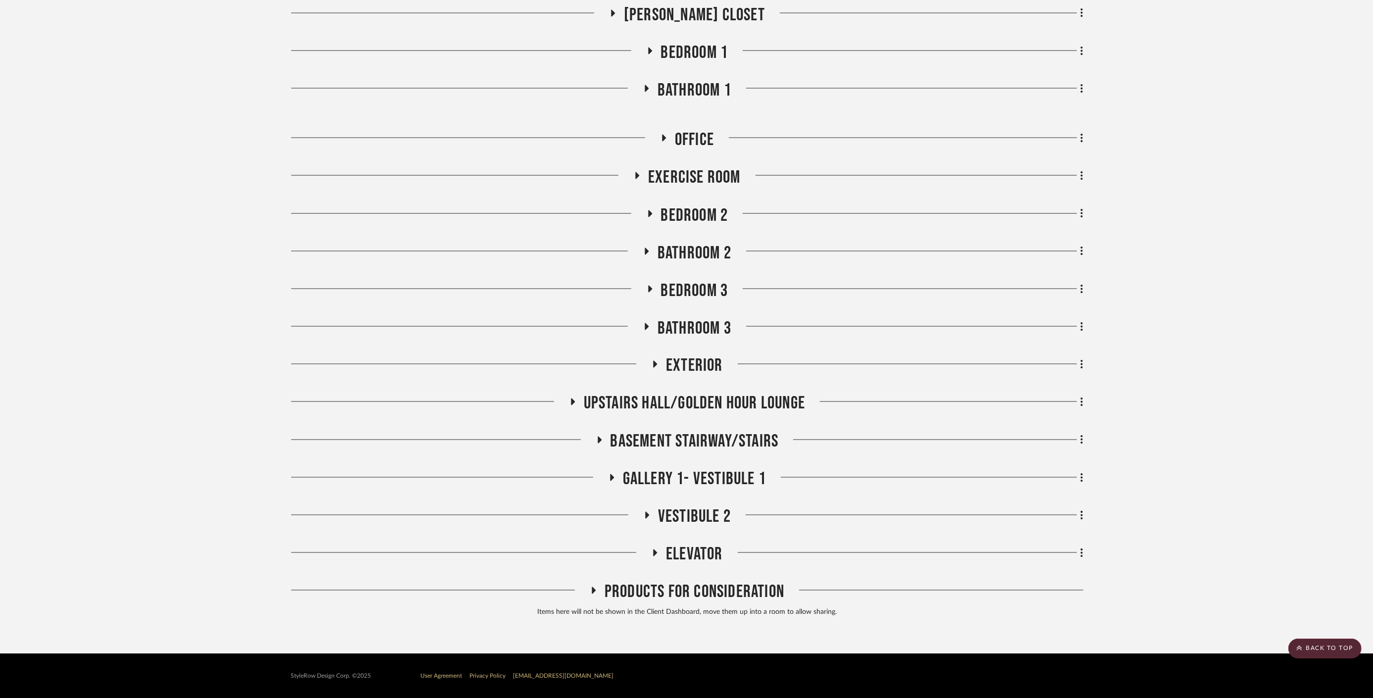
click at [699, 397] on span "Upstairs Hall/Golden Hour Lounge" at bounding box center [694, 403] width 221 height 21
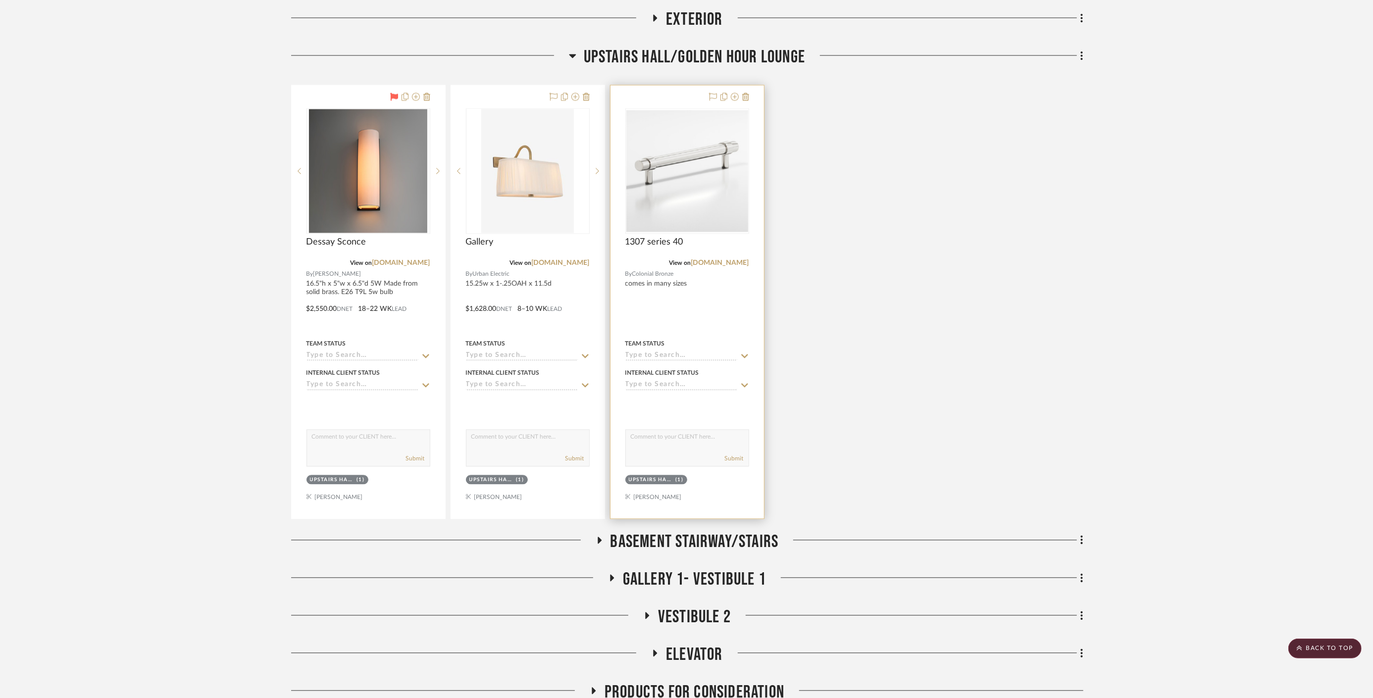
scroll to position [1956, 0]
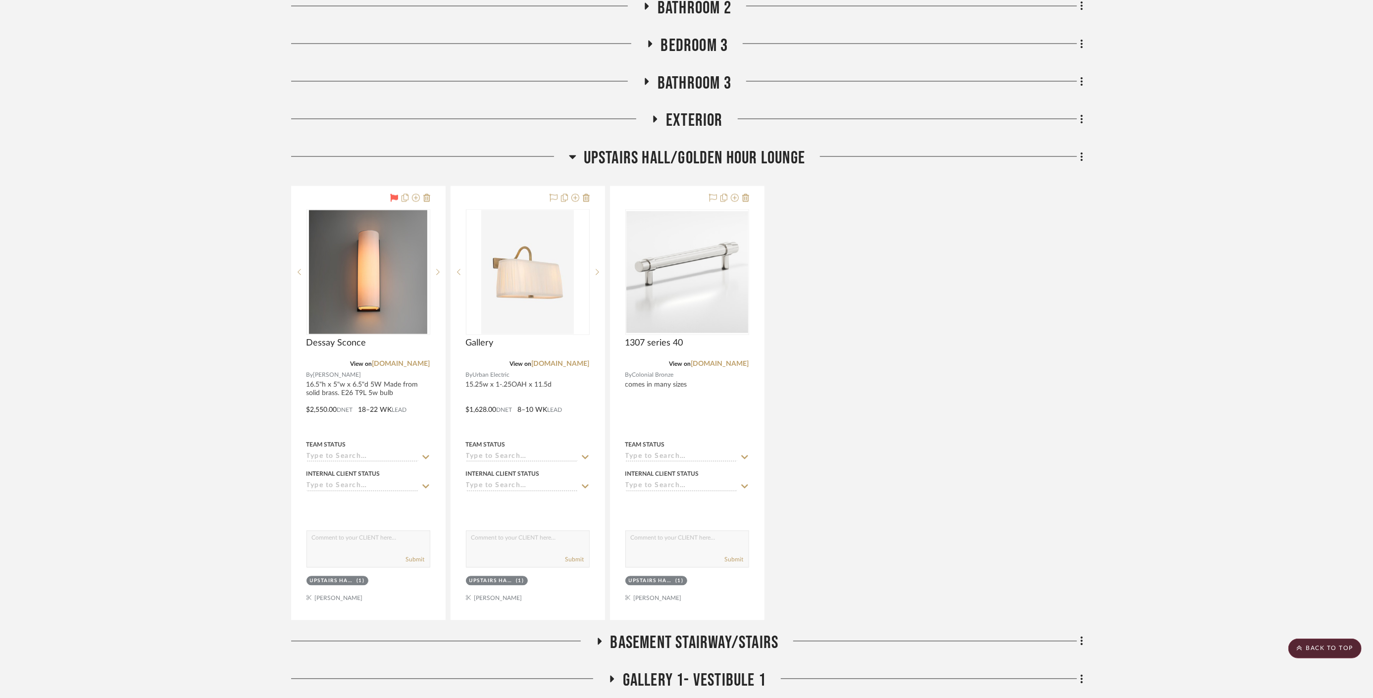
click at [703, 169] on div "Upstairs Hall/Golden Hour Lounge" at bounding box center [687, 160] width 792 height 25
click at [701, 160] on span "Upstairs Hall/Golden Hour Lounge" at bounding box center [694, 158] width 221 height 21
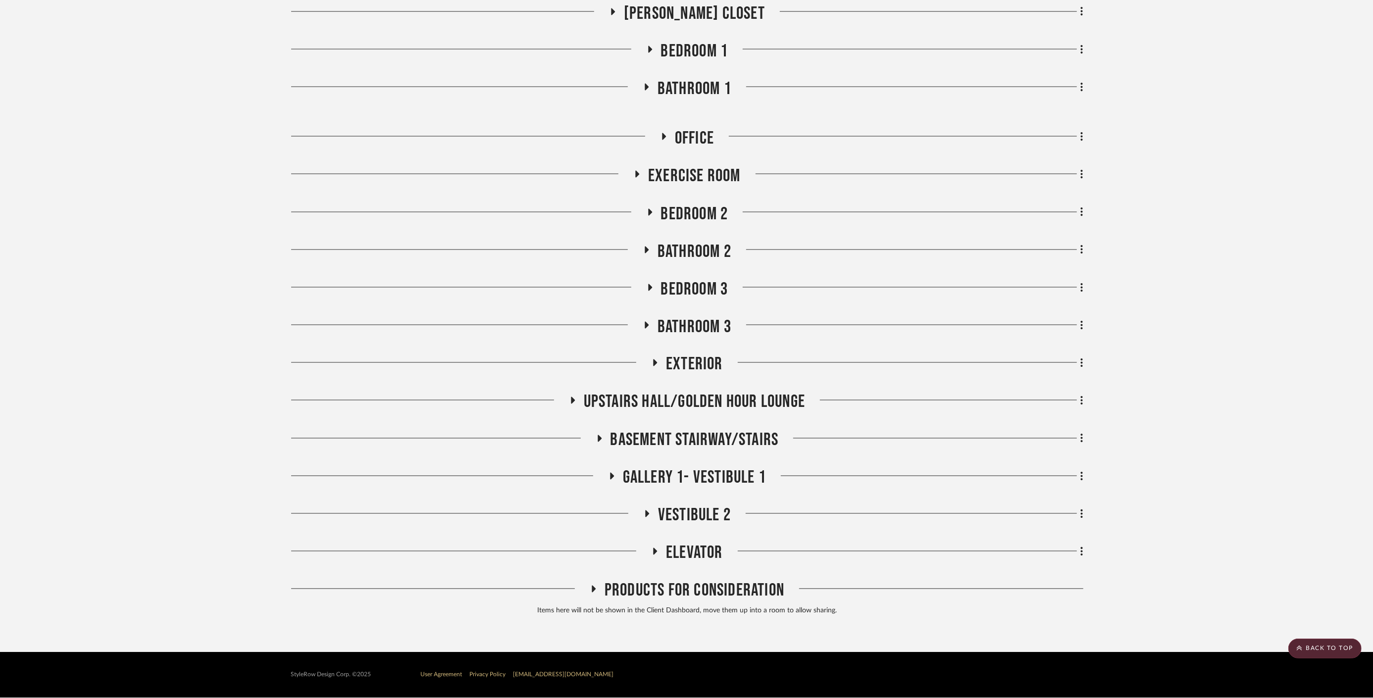
scroll to position [1711, 0]
